Goal: Communication & Community: Share content

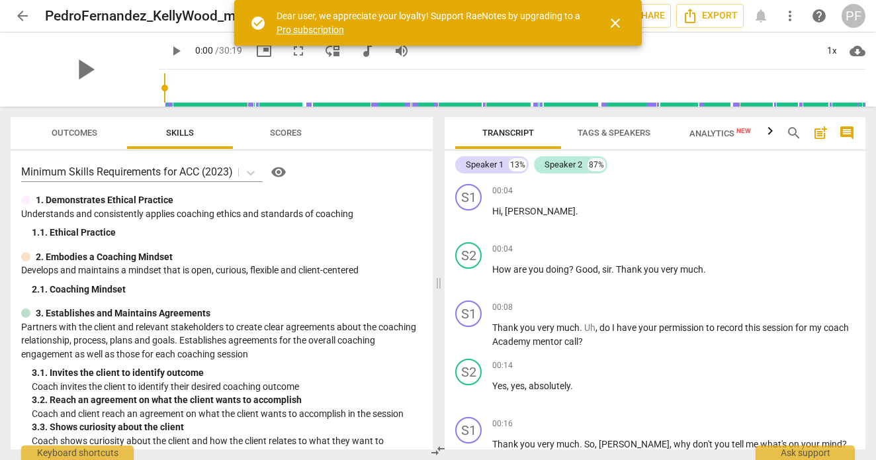
click at [616, 25] on span "close" at bounding box center [615, 23] width 16 height 16
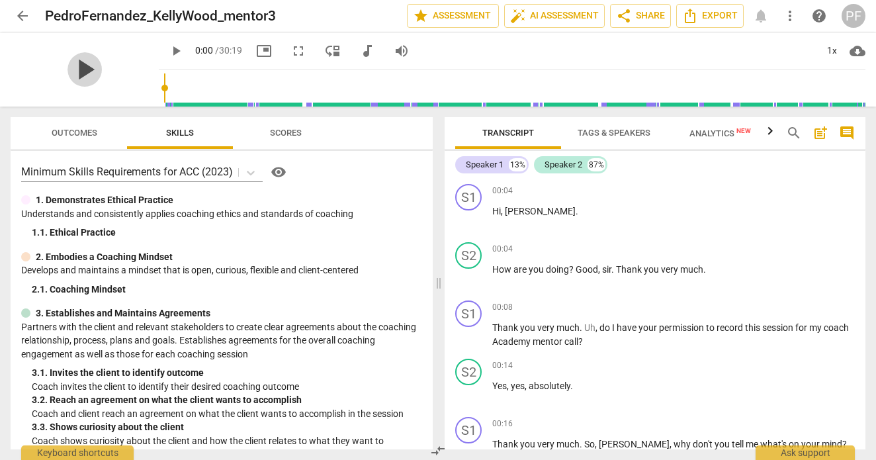
click at [77, 73] on span "play_arrow" at bounding box center [84, 69] width 34 height 34
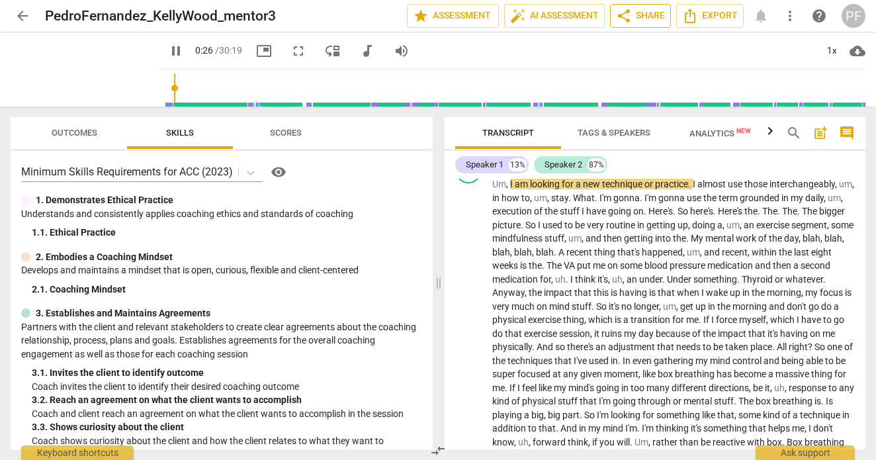
click at [646, 16] on span "share Share" at bounding box center [640, 16] width 49 height 16
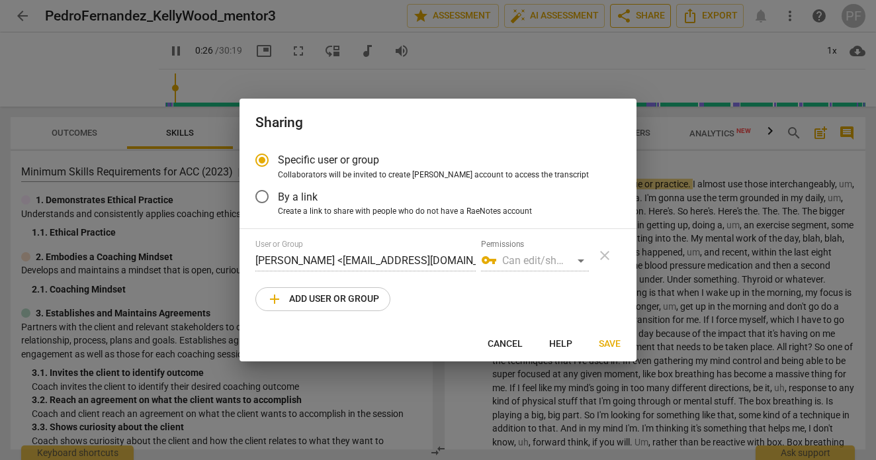
type input "27"
radio input "false"
type input "32"
click at [368, 296] on span "add Add user or group" at bounding box center [323, 299] width 112 height 16
radio input "false"
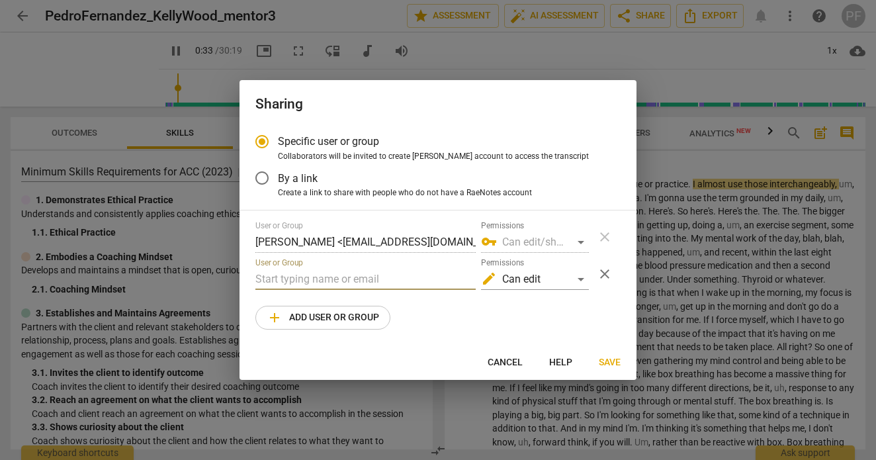
click at [366, 285] on input "text" at bounding box center [365, 279] width 220 height 21
type input "36"
type input "k"
type input "36"
type input "ke"
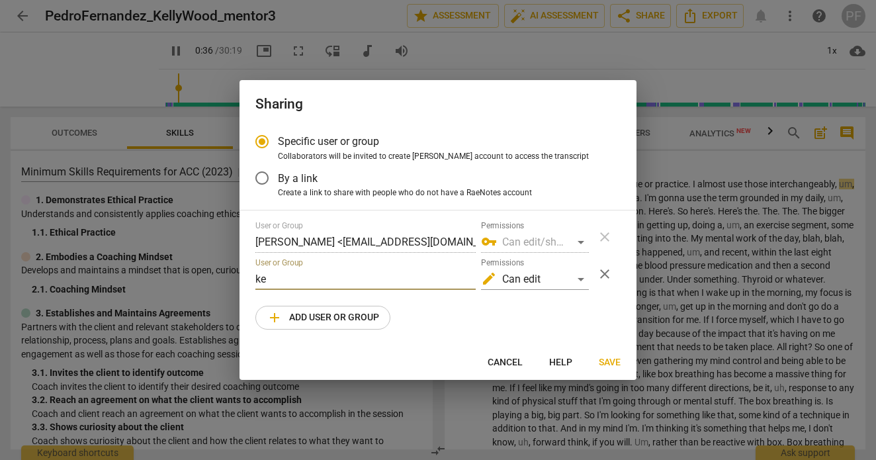
type input "36"
type input "kel"
type input "37"
type input "[PERSON_NAME]"
type input "37"
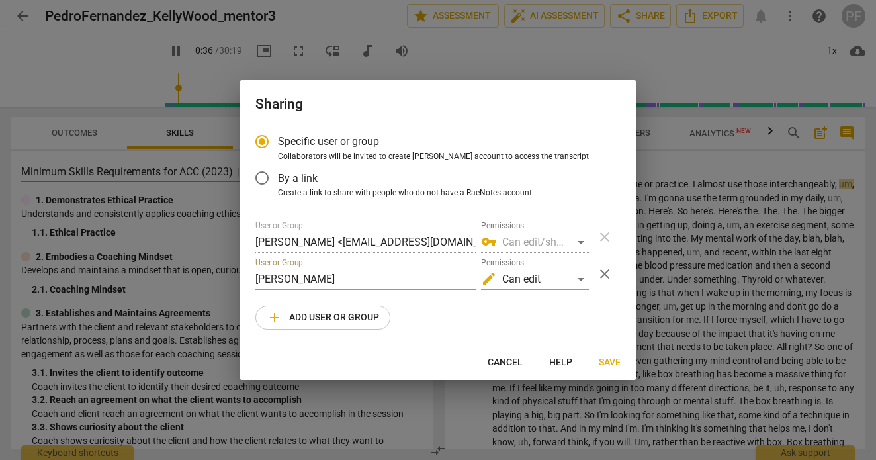
type input "[PERSON_NAME]"
type input "37"
type input "[PERSON_NAME]@"
type input "38"
type input "[PERSON_NAME]"
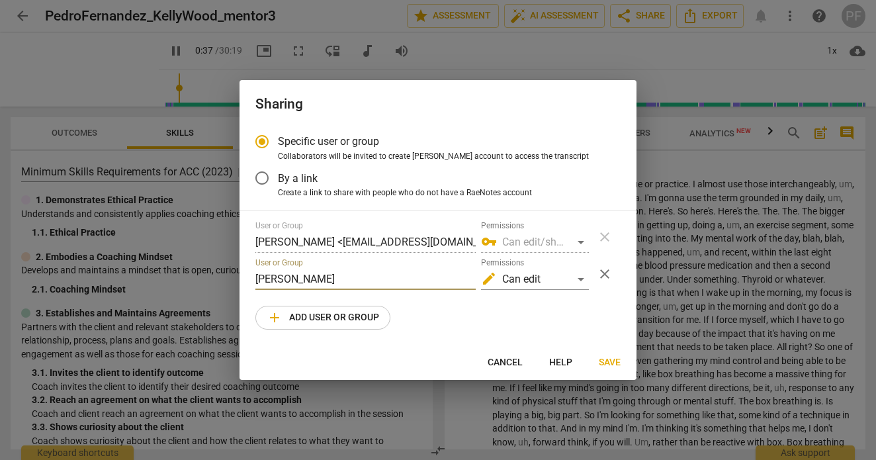
type input "38"
type input "[PERSON_NAME]@[PERSON_NAME]"
type input "38"
type input "[PERSON_NAME]"
type input "39"
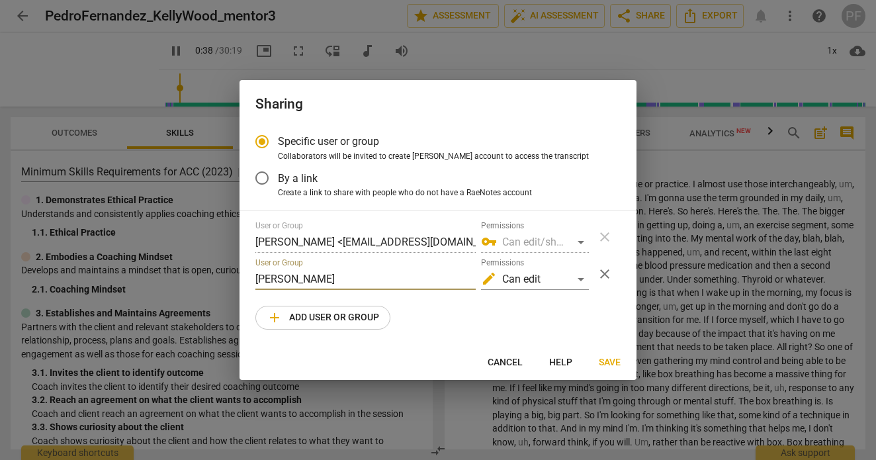
type input "[PERSON_NAME]@[PERSON_NAME]"
type input "39"
type input "[PERSON_NAME]"
type input "39"
type input "[PERSON_NAME]"
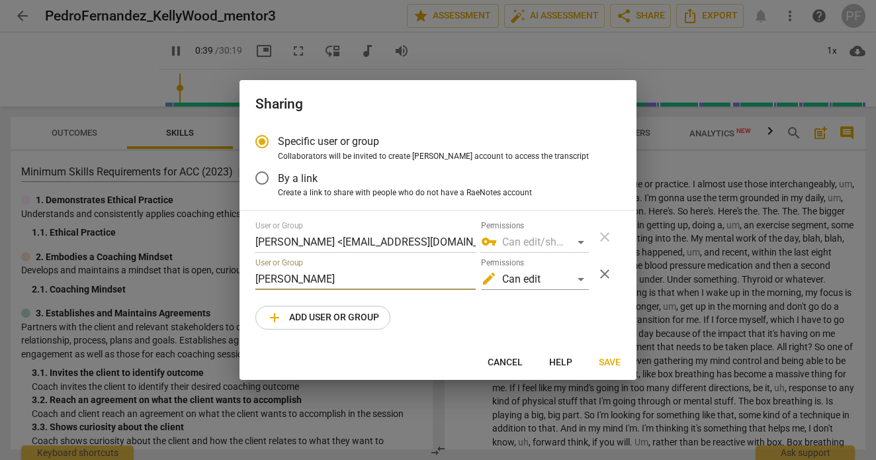
type input "39"
type input "[PERSON_NAME]@canada"
type input "40"
type input "[PERSON_NAME]@canadaco"
type input "40"
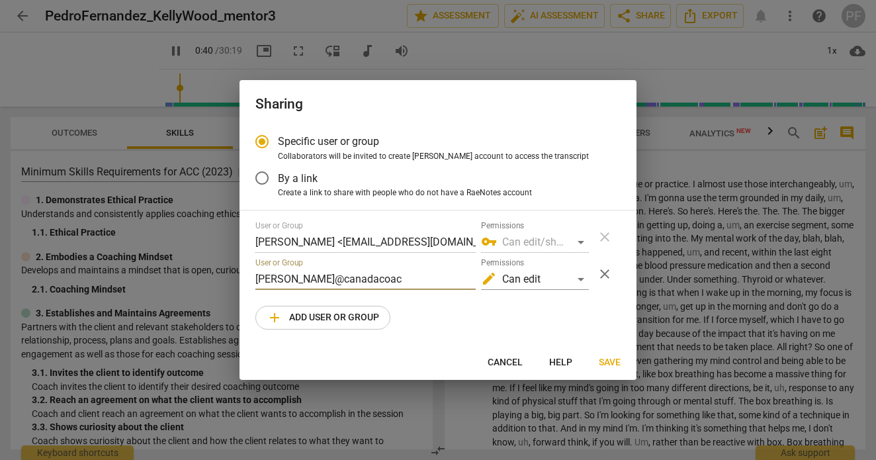
type input "[PERSON_NAME]@canadacoach"
type input "41"
type input "[PERSON_NAME]@canadacoacha"
type input "41"
type input "[PERSON_NAME]@canadacoachac"
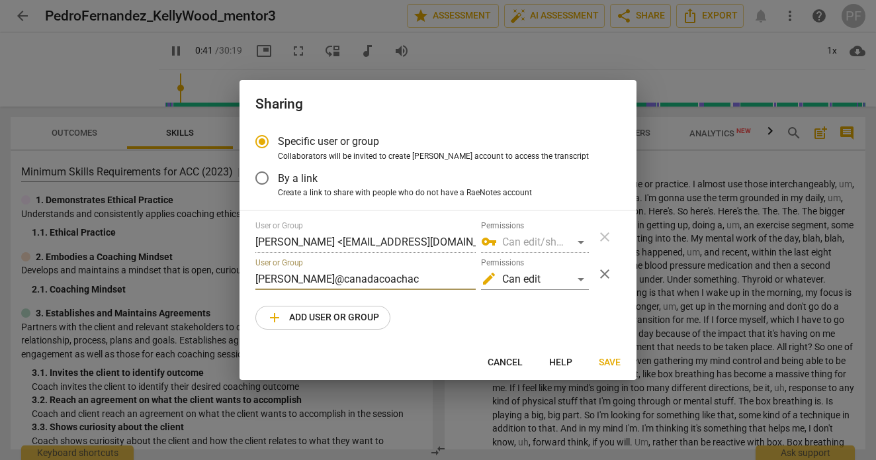
type input "42"
type input "[PERSON_NAME]@canadacoachacd"
type input "42"
type input "[PERSON_NAME]@canadacoachacad"
type input "42"
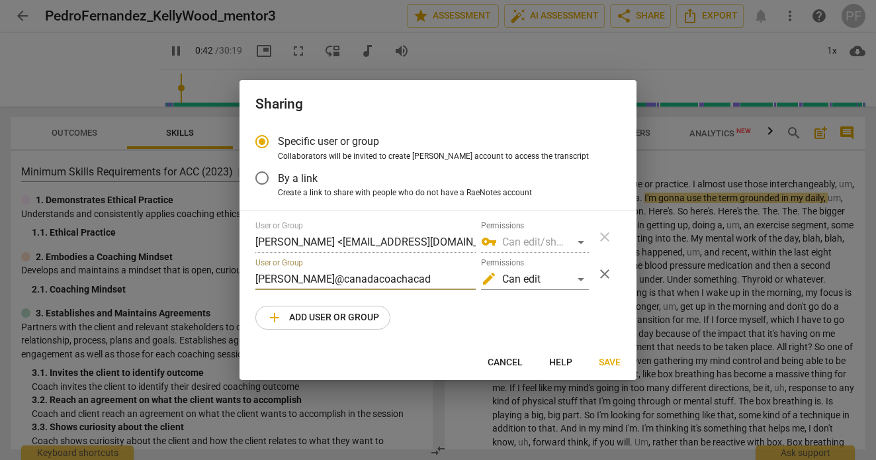
type input "[PERSON_NAME]@canadacoachacade"
type input "43"
type input "[PERSON_NAME]@canadacoachacadem"
type input "43"
type input "[PERSON_NAME]@canadacoachacademy"
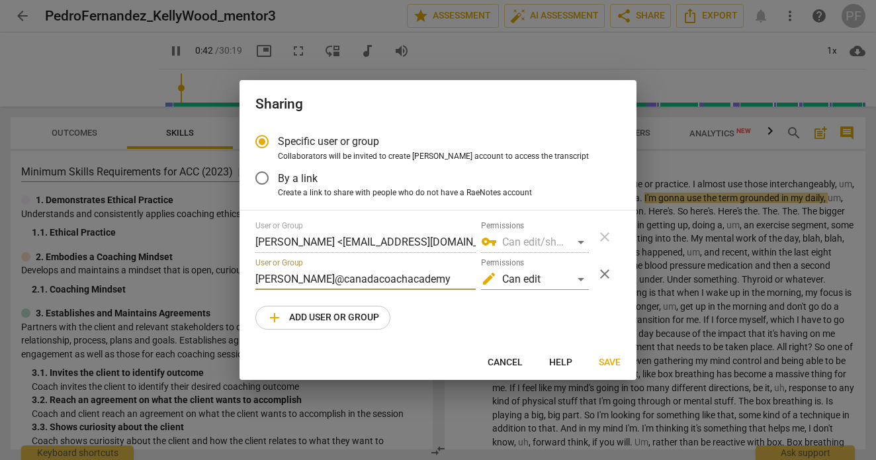
type input "43"
type input "[PERSON_NAME]@canadacoachacademy."
type input "43"
type input "[PERSON_NAME][EMAIL_ADDRESS][DOMAIN_NAME]"
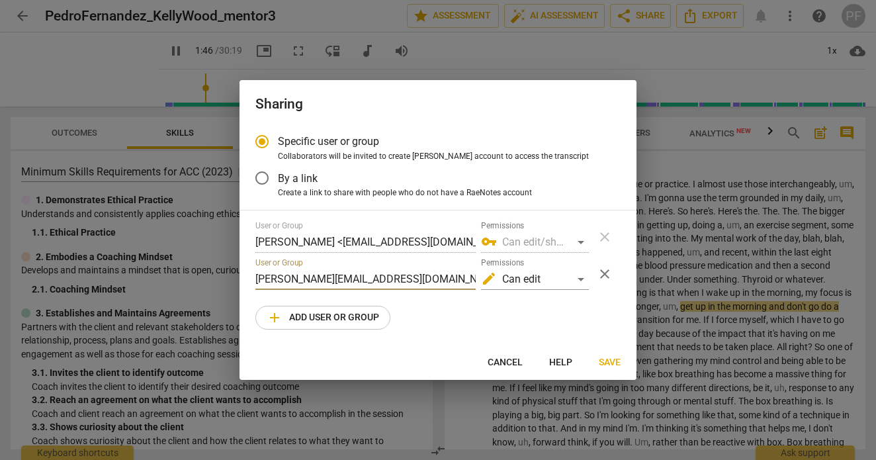
click at [322, 280] on input "[PERSON_NAME][EMAIL_ADDRESS][DOMAIN_NAME]" at bounding box center [365, 279] width 220 height 21
type input "108"
type input "[PERSON_NAME][EMAIL_ADDRESS][DOMAIN_NAME]"
type input "108"
type input "[PERSON_NAME][EMAIL_ADDRESS][DOMAIN_NAME]"
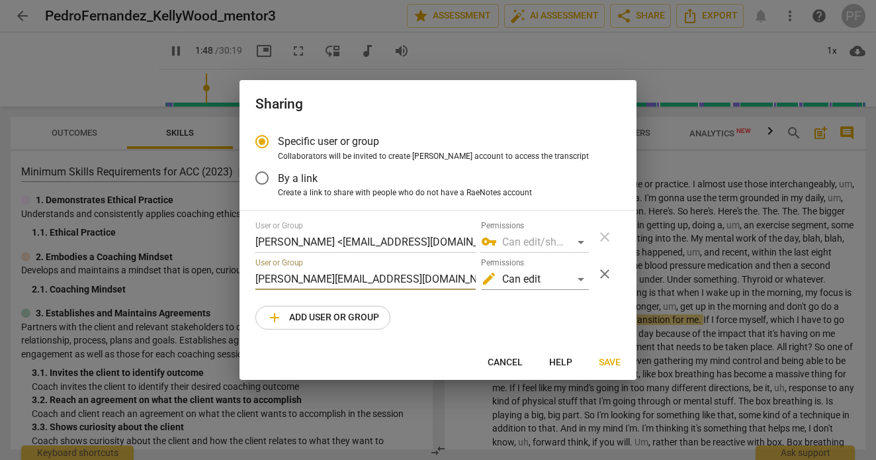
type input "109"
type input "[PERSON_NAME][EMAIL_ADDRESS][DOMAIN_NAME]"
type input "109"
type input "[PERSON_NAME][EMAIL_ADDRESS][DOMAIN_NAME]"
type input "109"
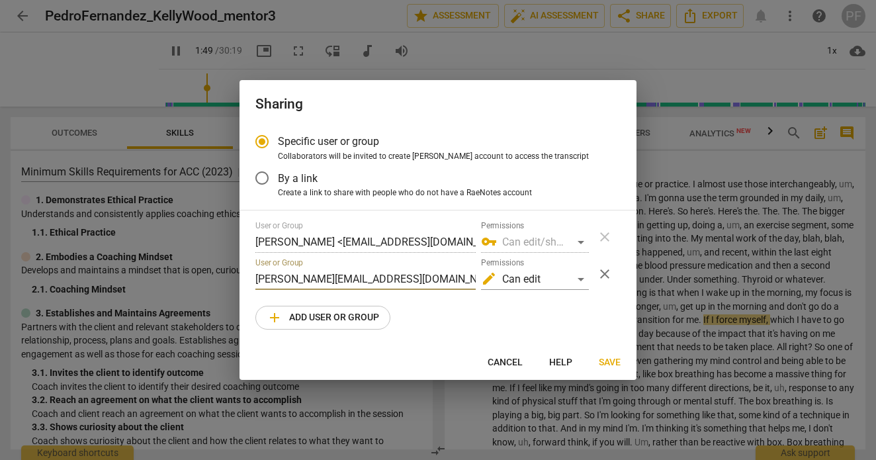
type input "[PERSON_NAME][EMAIL_ADDRESS][DOMAIN_NAME]"
type input "114"
type input "[PERSON_NAME][EMAIL_ADDRESS][DOMAIN_NAME]"
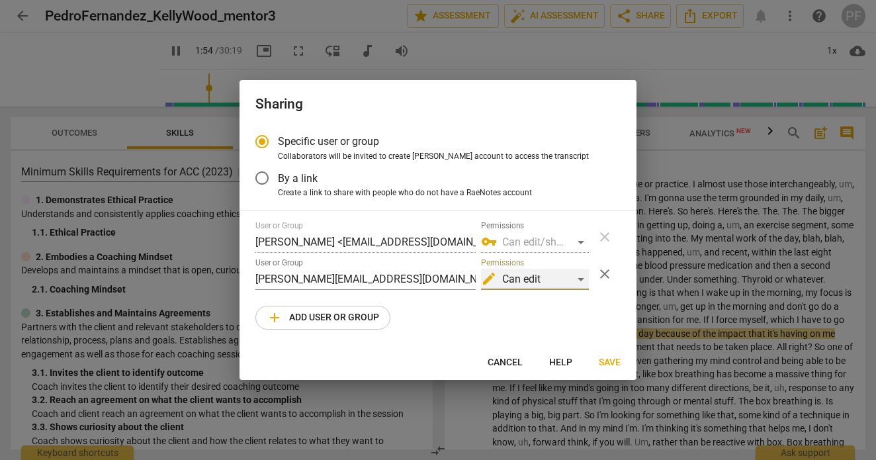
click at [571, 282] on div "edit Can edit" at bounding box center [535, 279] width 108 height 21
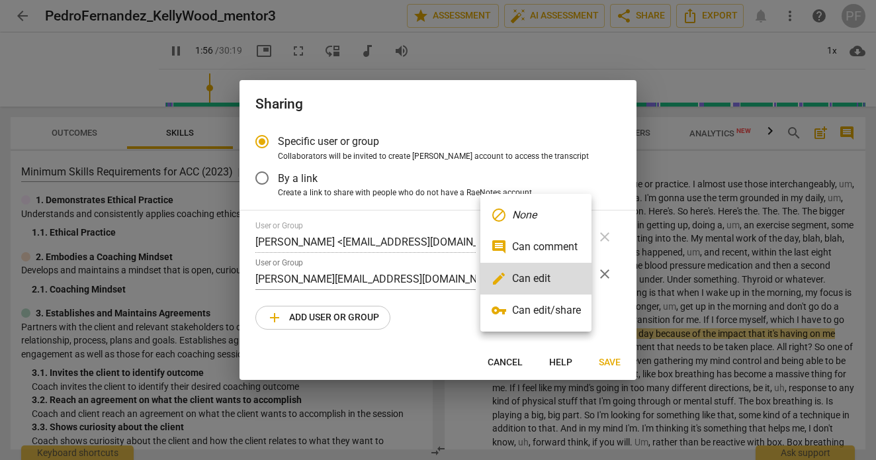
type input "117"
click at [560, 305] on li "vpn_key Can edit/share" at bounding box center [535, 310] width 111 height 32
radio input "false"
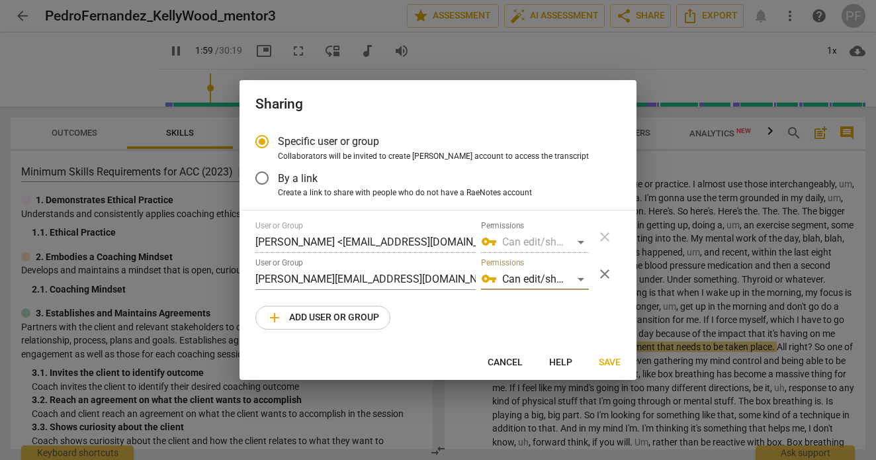
click at [601, 359] on span "Save" at bounding box center [610, 362] width 22 height 13
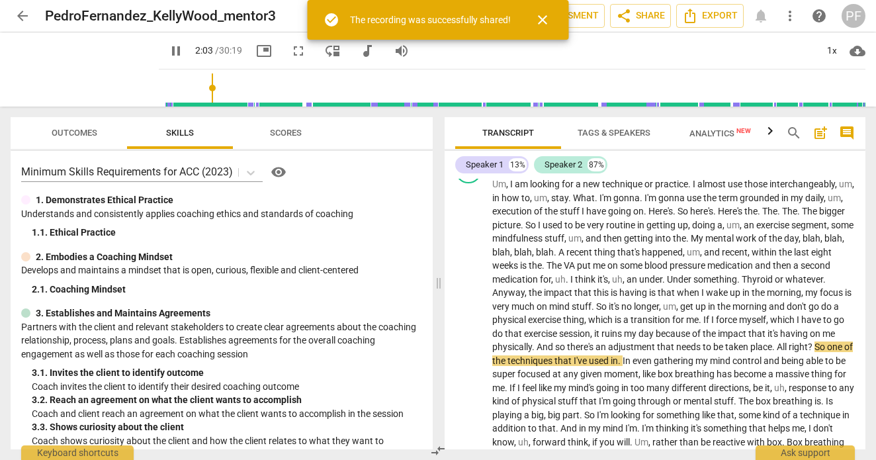
click at [544, 23] on span "close" at bounding box center [542, 20] width 16 height 16
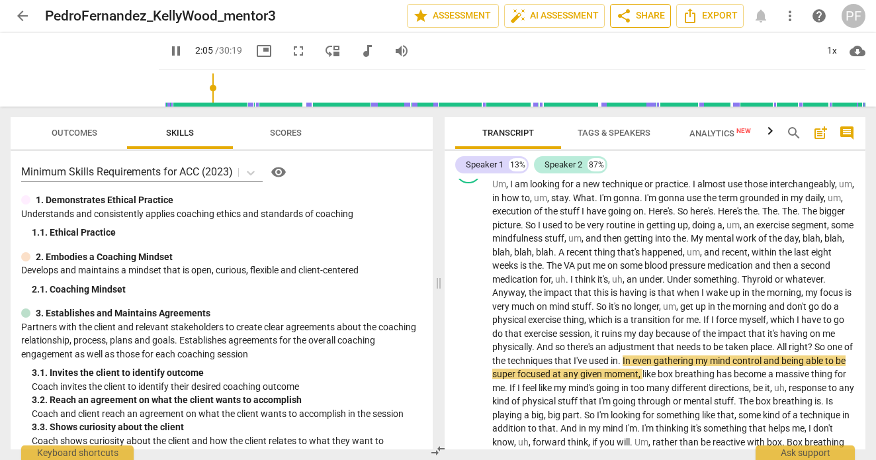
click at [651, 23] on span "share Share" at bounding box center [640, 16] width 49 height 16
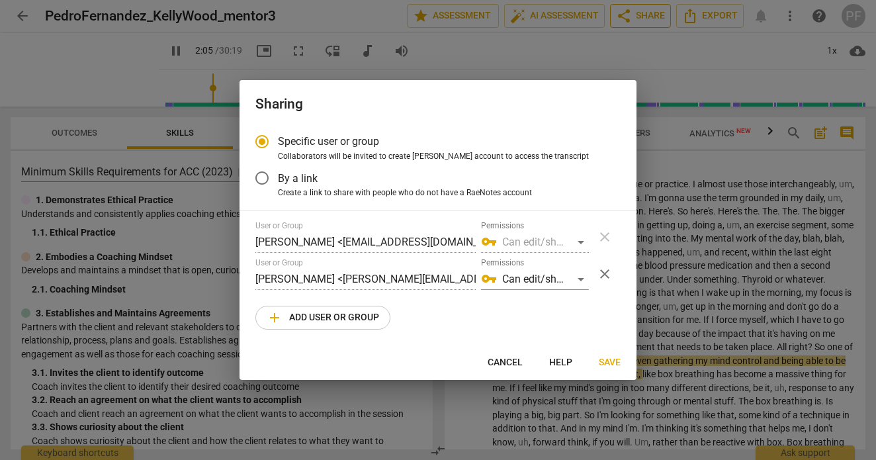
type input "126"
radio input "false"
type input "130"
click at [506, 361] on span "Cancel" at bounding box center [504, 362] width 35 height 13
radio input "false"
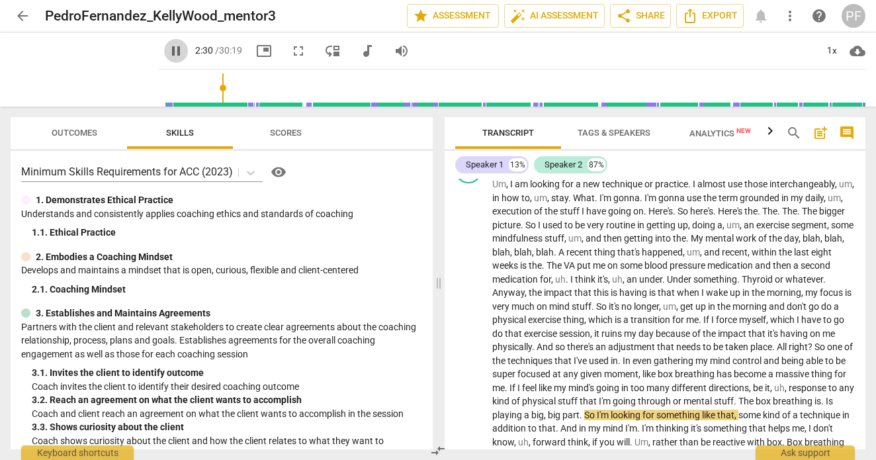
click at [168, 49] on span "pause" at bounding box center [176, 51] width 16 height 16
type input "150"
